Goal: Check status: Check status

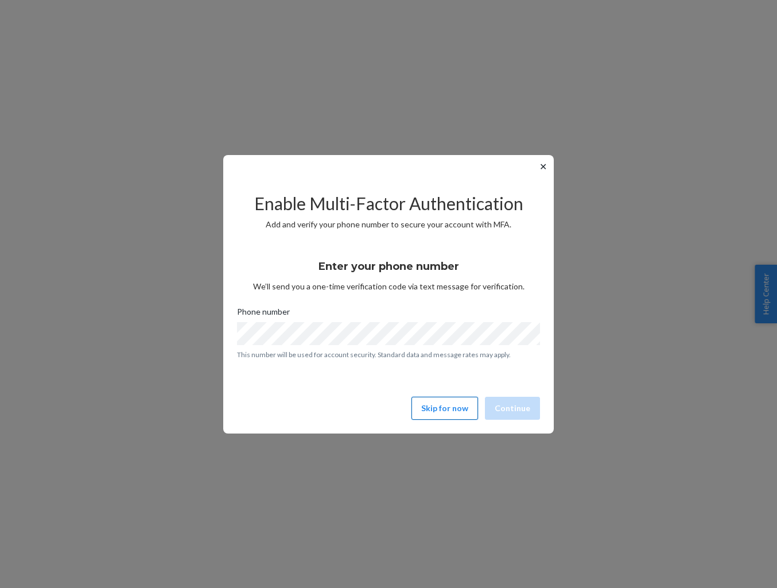
click at [443, 414] on button "Skip for now" at bounding box center [445, 408] width 67 height 23
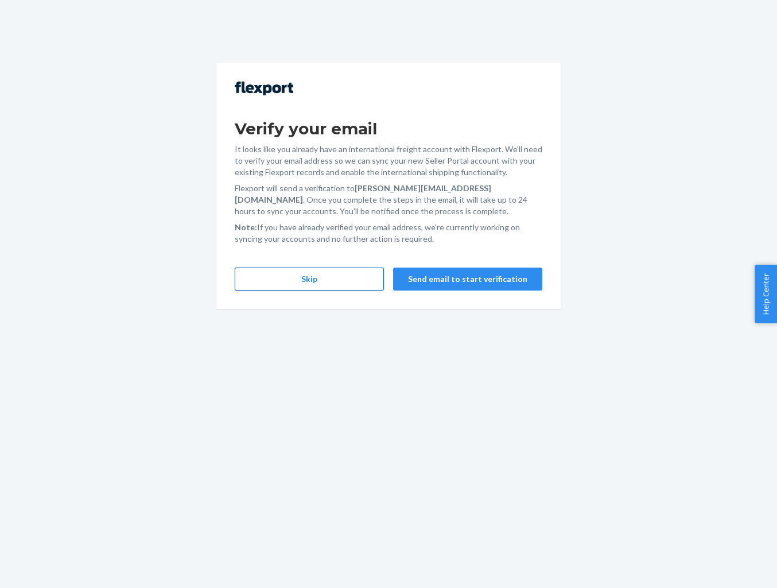
click at [278, 274] on button "Skip" at bounding box center [309, 279] width 149 height 23
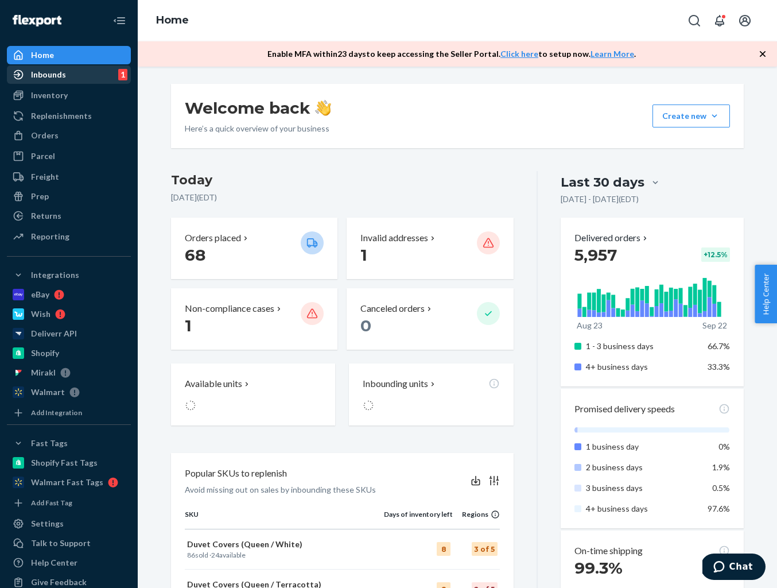
click at [65, 83] on link "Inbounds 1" at bounding box center [69, 74] width 124 height 18
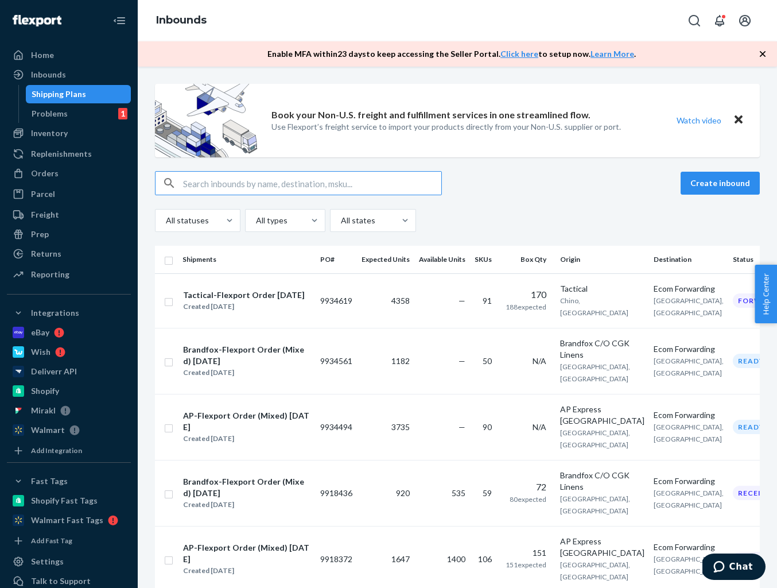
click at [361, 188] on input "text" at bounding box center [312, 183] width 258 height 23
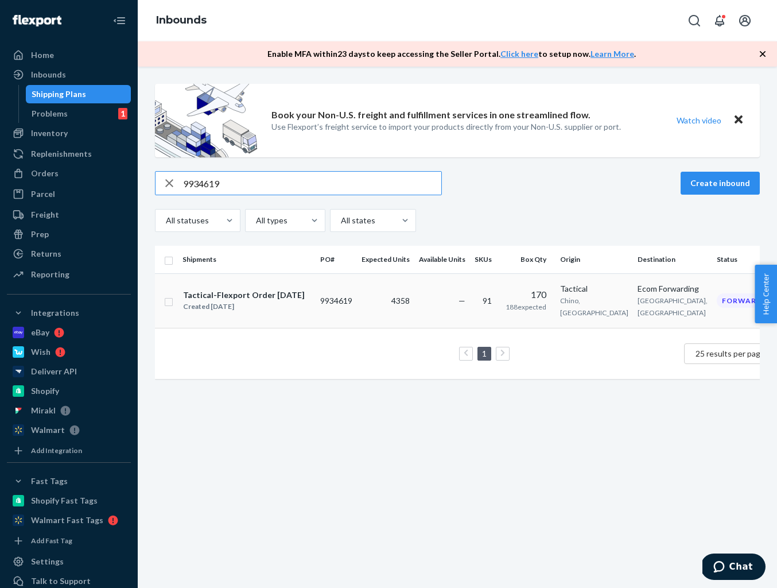
type input "9934619"
click at [354, 311] on td "9934619" at bounding box center [336, 300] width 41 height 55
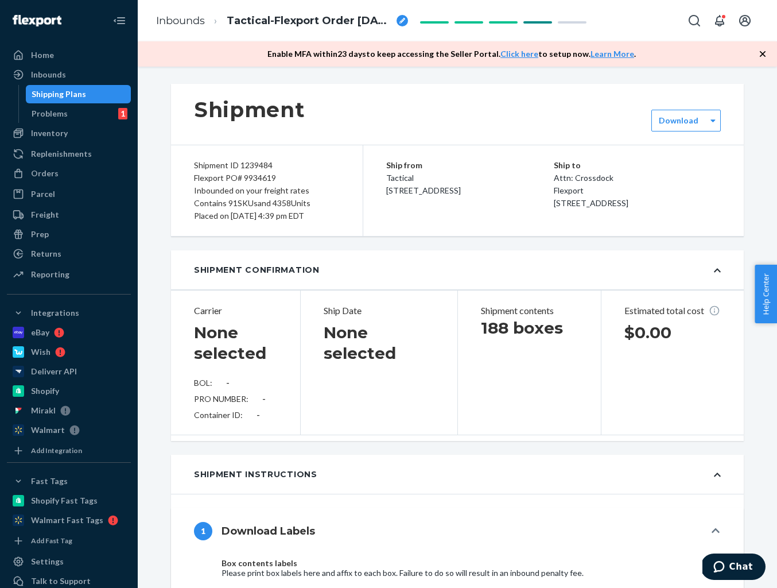
click at [292, 183] on div "Flexport PO# 9934619" at bounding box center [267, 178] width 146 height 13
type input "RF2-9DMC"
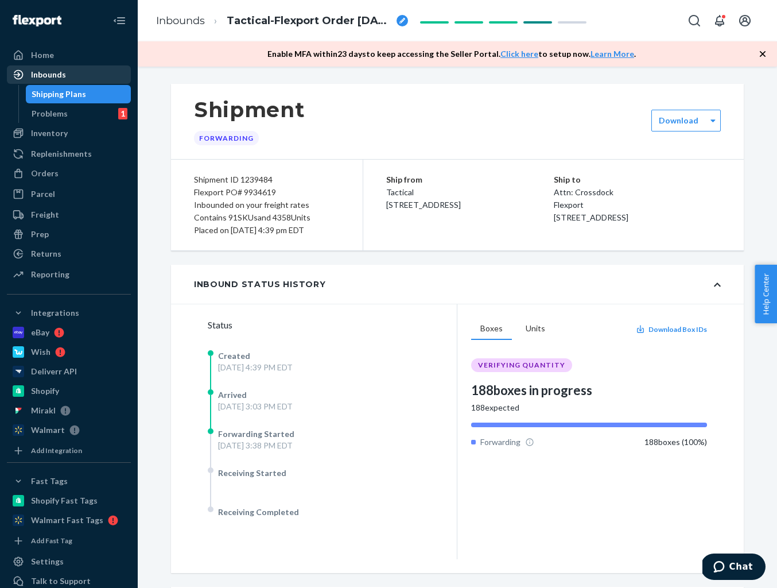
click at [59, 79] on div "Inbounds" at bounding box center [48, 74] width 35 height 11
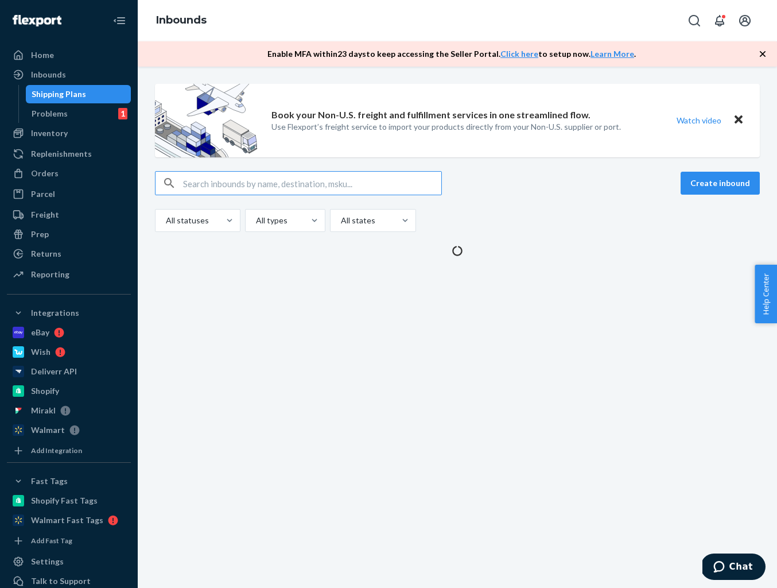
click at [243, 180] on input "text" at bounding box center [312, 183] width 258 height 23
type input "9934619"
